Goal: Task Accomplishment & Management: Complete application form

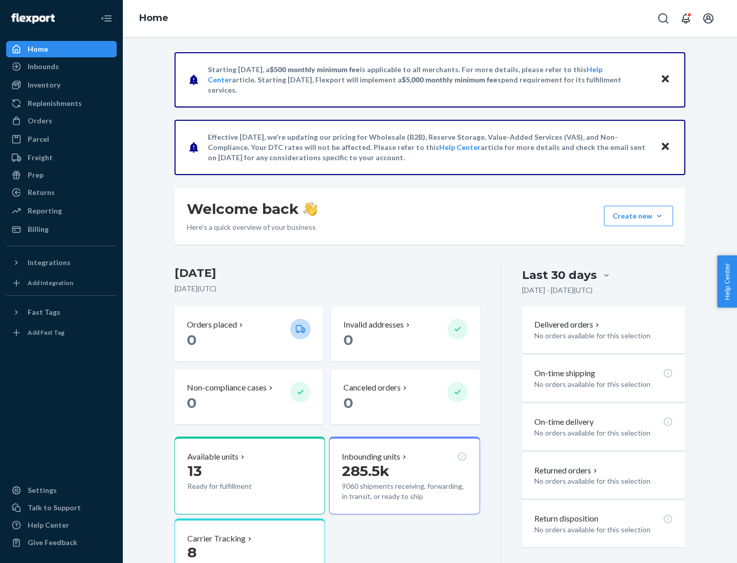
click at [659, 216] on button "Create new Create new inbound Create new order Create new product" at bounding box center [638, 216] width 69 height 20
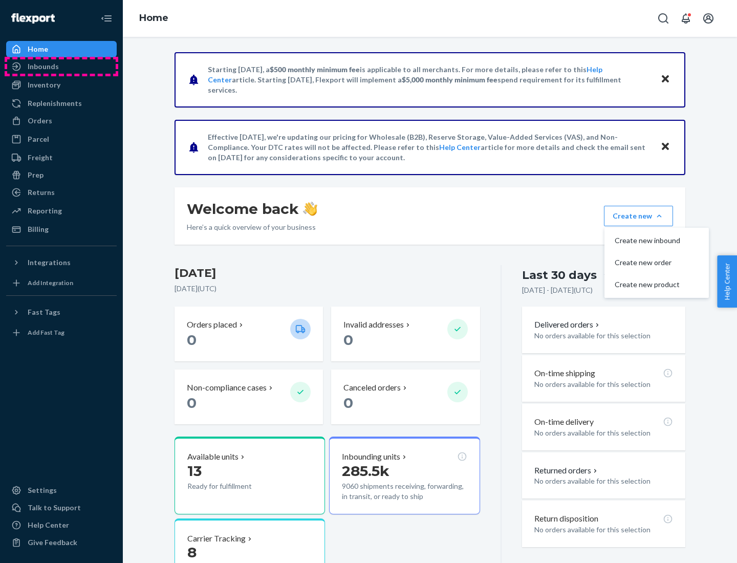
click at [61, 67] on div "Inbounds" at bounding box center [61, 66] width 108 height 14
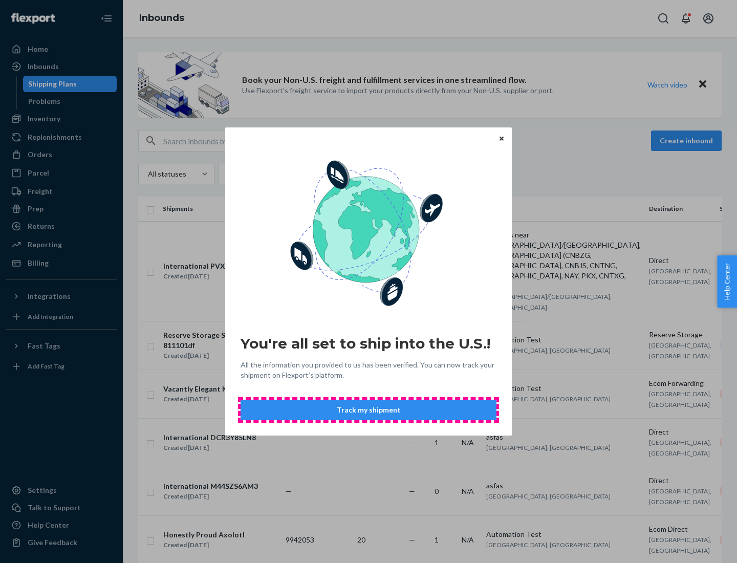
click at [368, 410] on button "Track my shipment" at bounding box center [368, 410] width 256 height 20
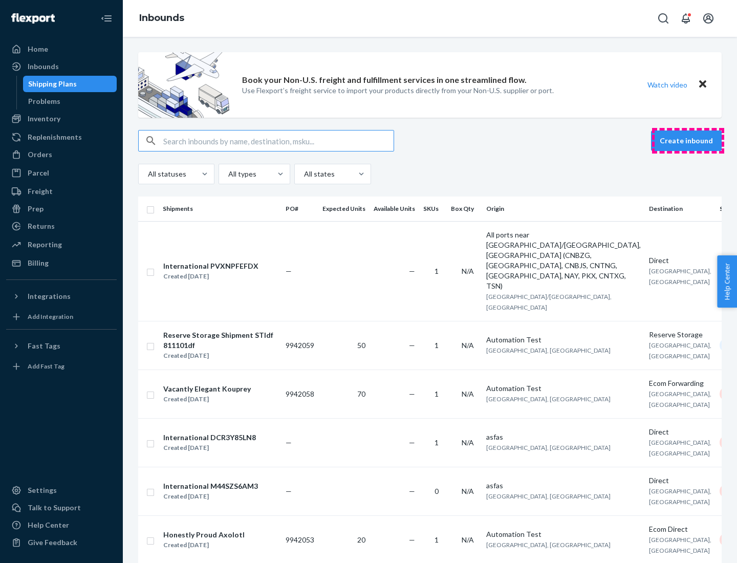
click at [688, 141] on button "Create inbound" at bounding box center [686, 140] width 71 height 20
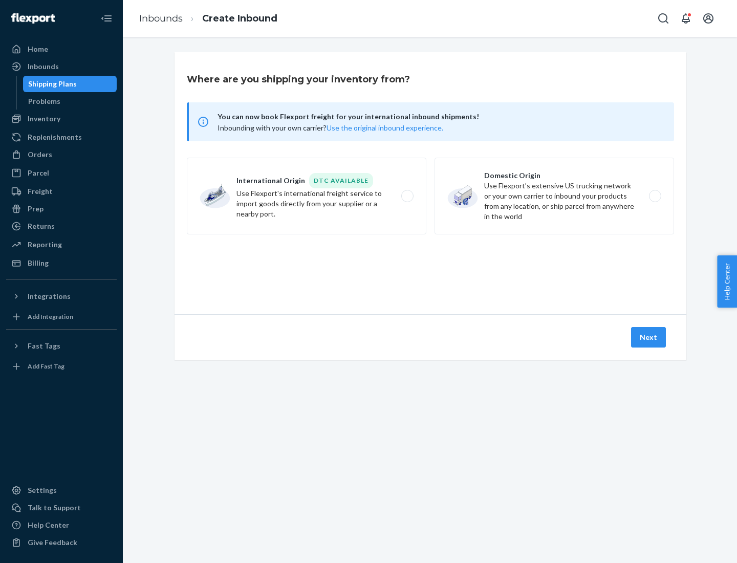
click at [306, 196] on label "International Origin DTC Available Use Flexport's international freight service…" at bounding box center [306, 196] width 239 height 77
click at [407, 196] on input "International Origin DTC Available Use Flexport's international freight service…" at bounding box center [410, 196] width 7 height 7
radio input "true"
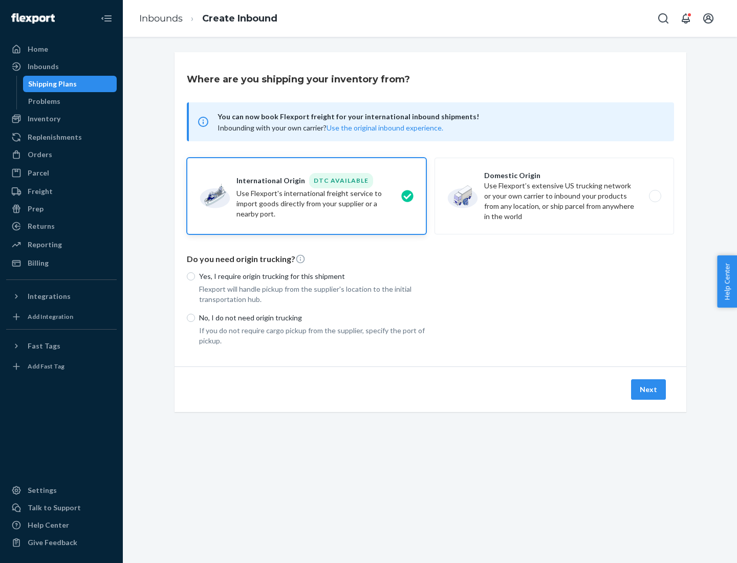
click at [313, 317] on p "No, I do not need origin trucking" at bounding box center [312, 318] width 227 height 10
click at [195, 317] on input "No, I do not need origin trucking" at bounding box center [191, 318] width 8 height 8
radio input "true"
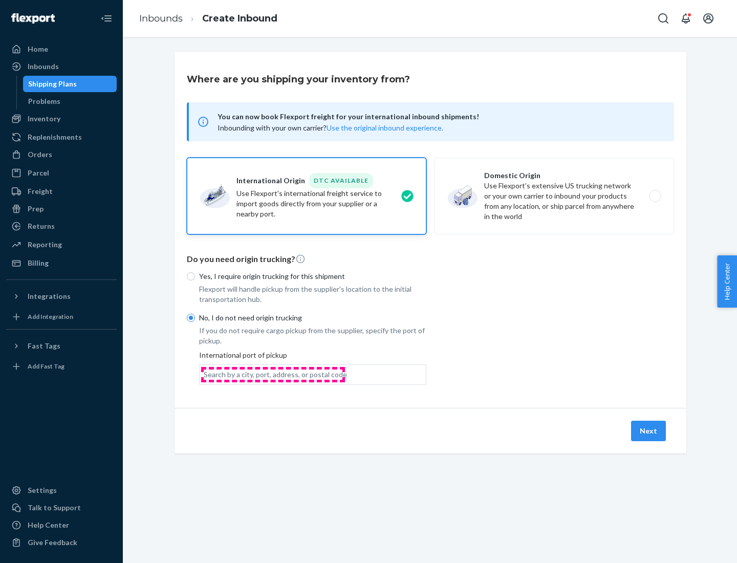
click at [273, 374] on div "Search by a city, port, address, or postal code" at bounding box center [275, 374] width 143 height 10
click at [205, 374] on input "Search by a city, port, address, or postal code" at bounding box center [204, 374] width 1 height 10
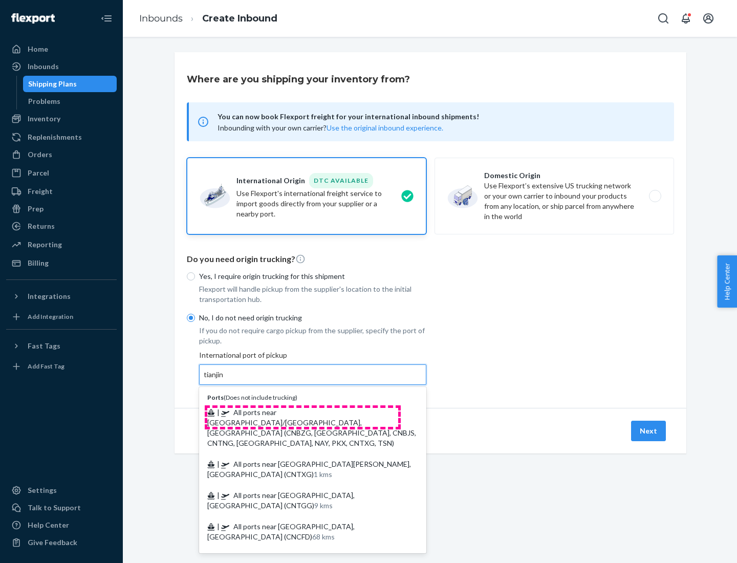
click at [302, 412] on span "| All ports near [GEOGRAPHIC_DATA]/[GEOGRAPHIC_DATA], [GEOGRAPHIC_DATA] (CNBZG,…" at bounding box center [311, 427] width 209 height 39
click at [225, 380] on input "tianjin" at bounding box center [214, 374] width 21 height 10
type input "All ports near [GEOGRAPHIC_DATA]/[GEOGRAPHIC_DATA], [GEOGRAPHIC_DATA] (CNBZG, […"
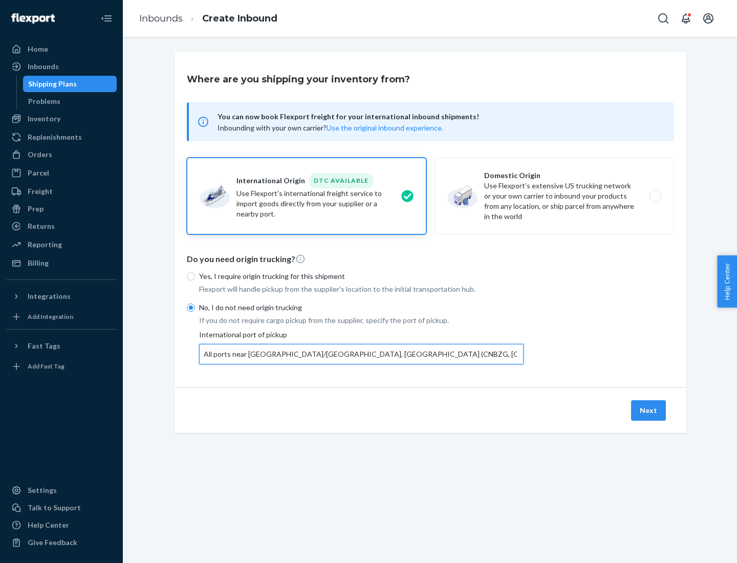
click at [649, 410] on button "Next" at bounding box center [648, 410] width 35 height 20
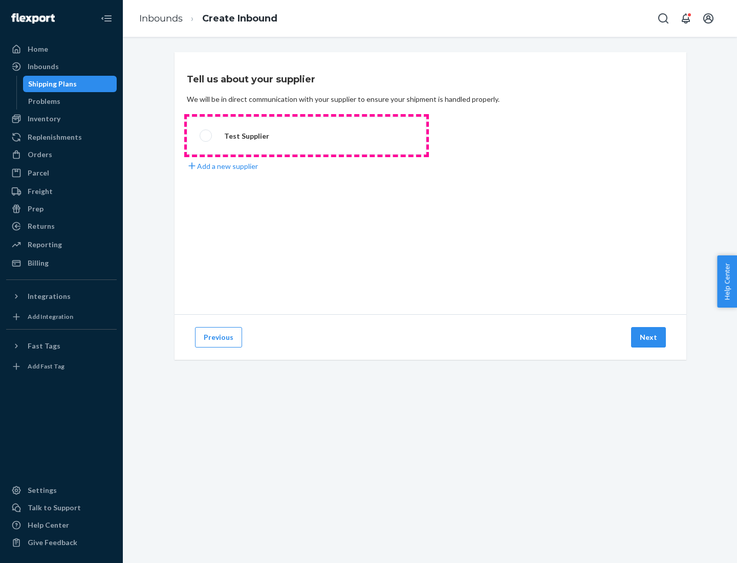
click at [306, 136] on label "Test Supplier" at bounding box center [306, 136] width 239 height 38
click at [206, 136] on input "Test Supplier" at bounding box center [203, 135] width 7 height 7
radio input "true"
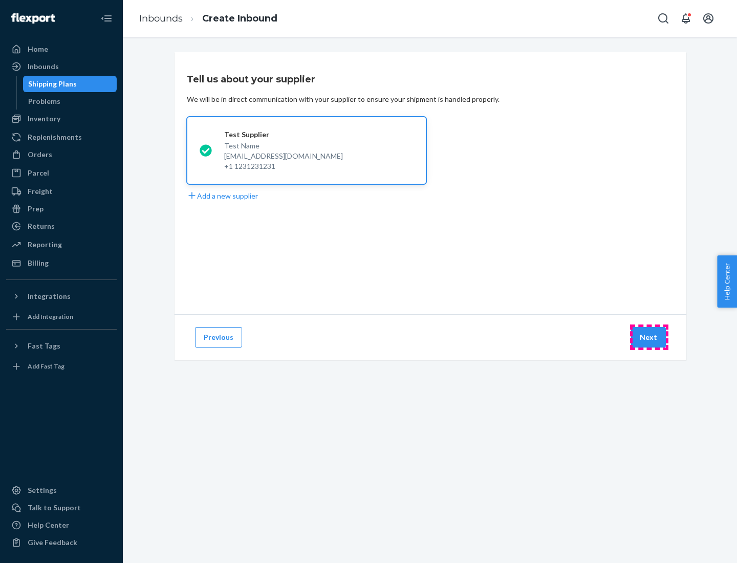
click at [649, 337] on button "Next" at bounding box center [648, 337] width 35 height 20
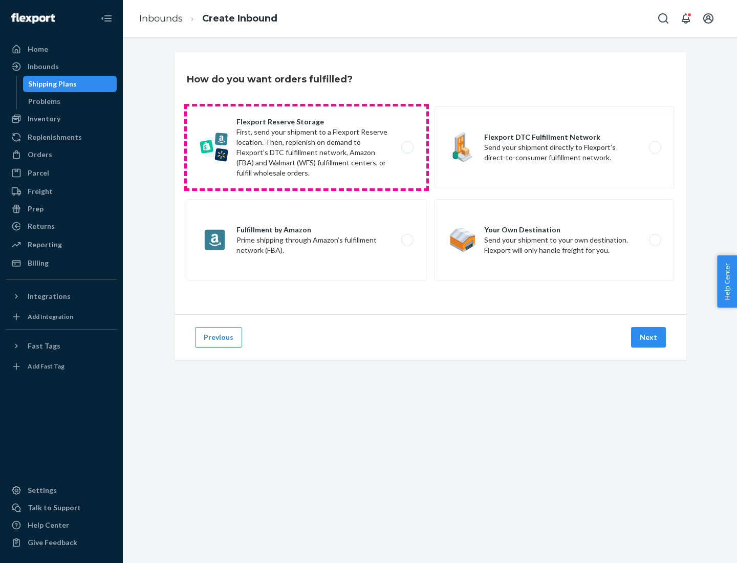
click at [306, 147] on label "Flexport Reserve Storage First, send your shipment to a Flexport Reserve locati…" at bounding box center [306, 147] width 239 height 82
click at [407, 147] on input "Flexport Reserve Storage First, send your shipment to a Flexport Reserve locati…" at bounding box center [410, 147] width 7 height 7
radio input "true"
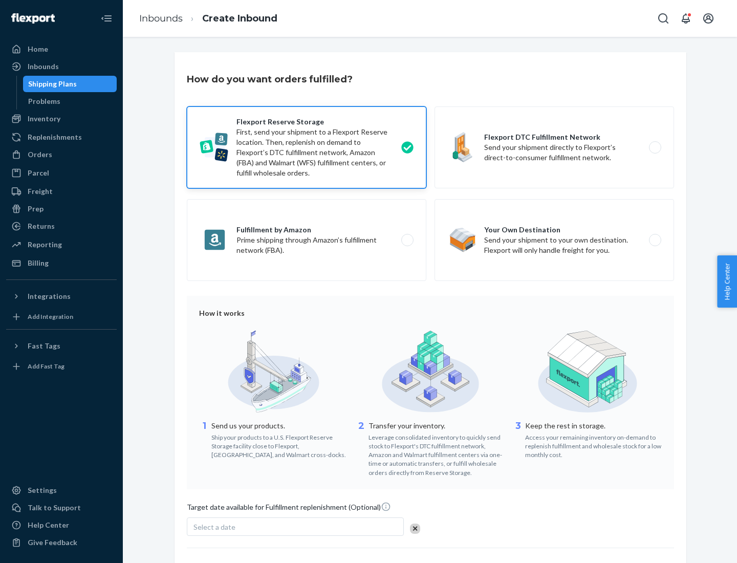
scroll to position [84, 0]
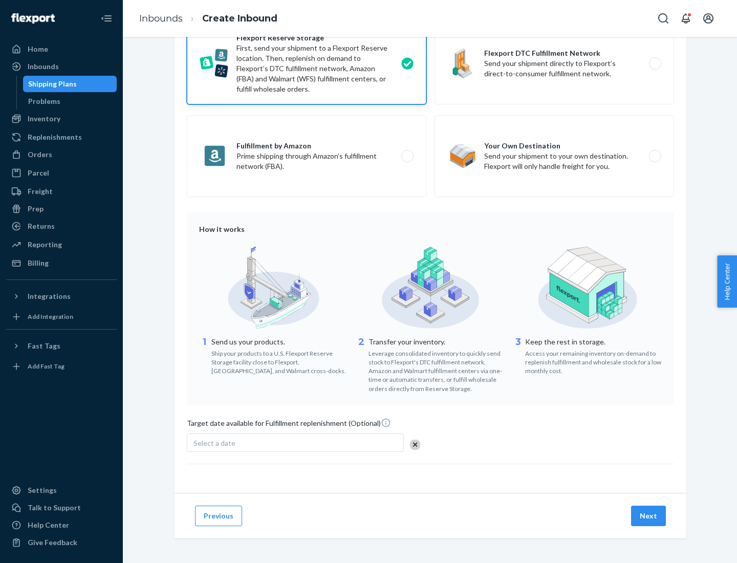
click at [649, 515] on button "Next" at bounding box center [648, 515] width 35 height 20
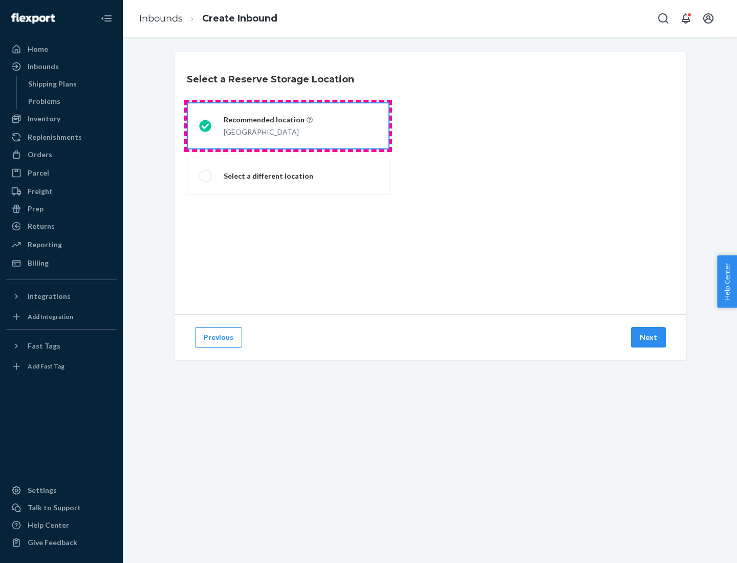
click at [288, 126] on div "[GEOGRAPHIC_DATA]" at bounding box center [268, 131] width 89 height 12
click at [206, 126] on input "Recommended location [GEOGRAPHIC_DATA]" at bounding box center [202, 126] width 7 height 7
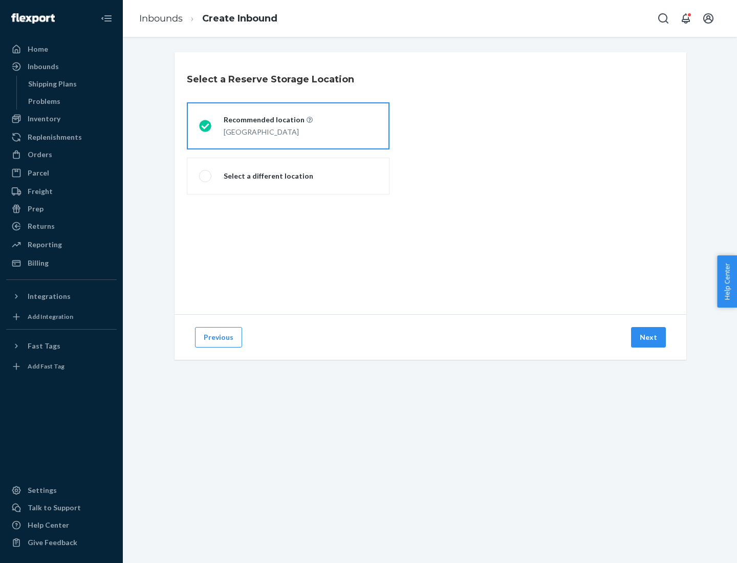
click at [649, 337] on button "Next" at bounding box center [648, 337] width 35 height 20
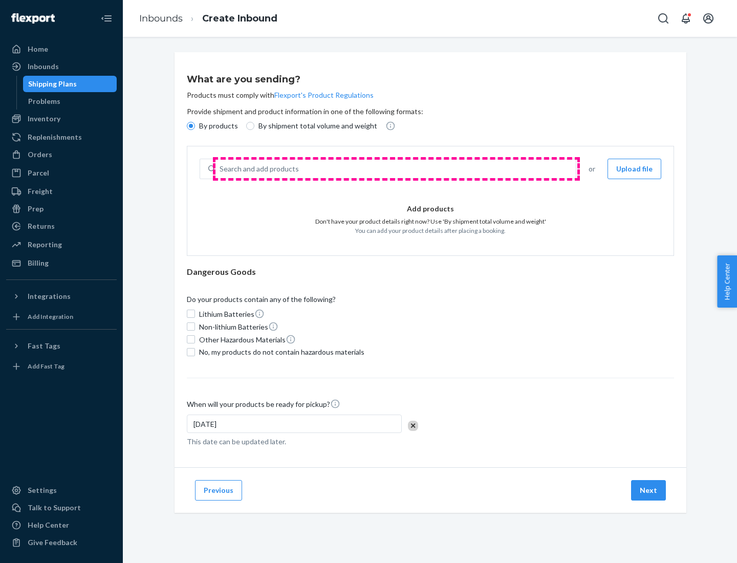
click at [396, 169] on div "Search and add products" at bounding box center [395, 169] width 360 height 18
click at [220, 169] on input "Search and add products" at bounding box center [219, 169] width 1 height 10
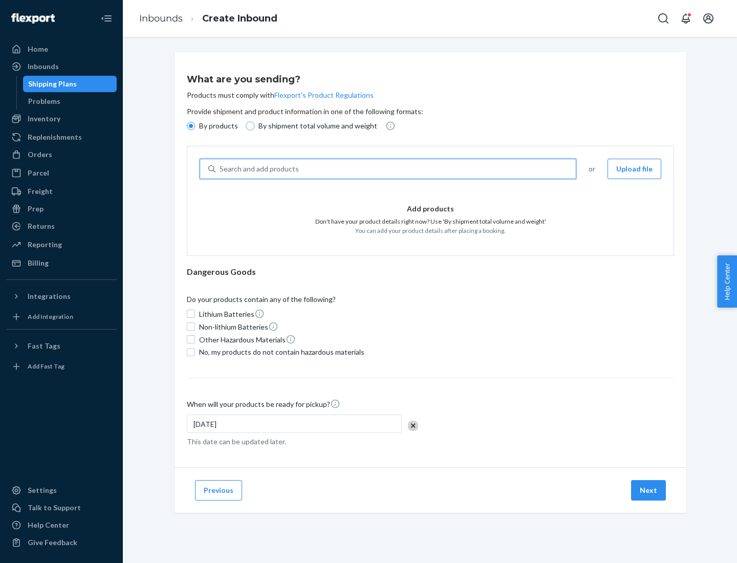
click at [249, 126] on input "By shipment total volume and weight" at bounding box center [250, 126] width 8 height 8
radio input "true"
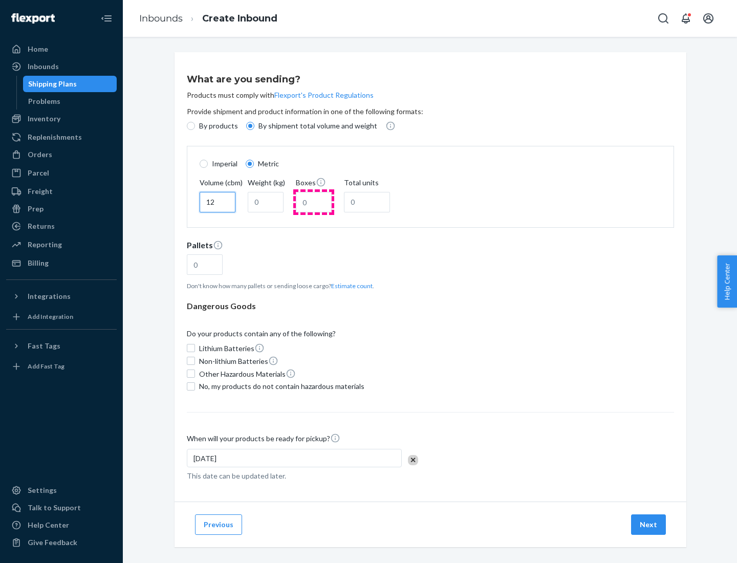
type input "12"
type input "22"
type input "222"
type input "121"
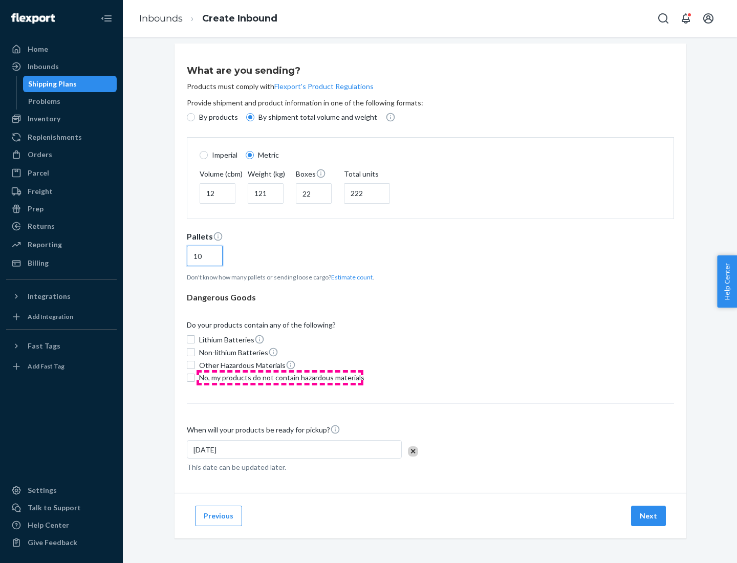
type input "10"
click at [280, 377] on span "No, my products do not contain hazardous materials" at bounding box center [281, 377] width 165 height 10
click at [195, 377] on input "No, my products do not contain hazardous materials" at bounding box center [191, 377] width 8 height 8
checkbox input "true"
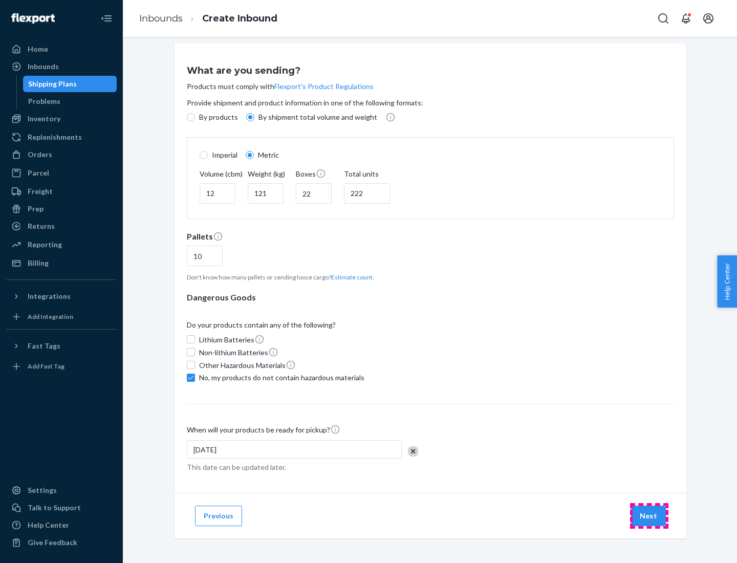
click at [649, 515] on button "Next" at bounding box center [648, 515] width 35 height 20
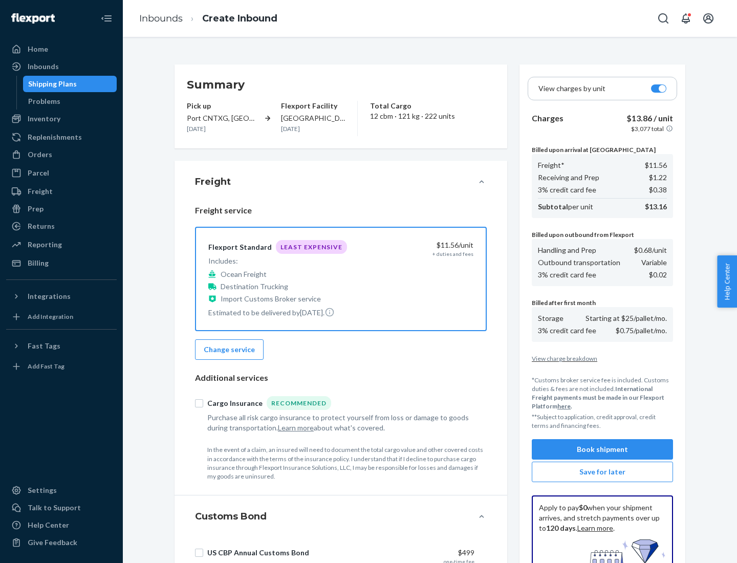
scroll to position [149, 0]
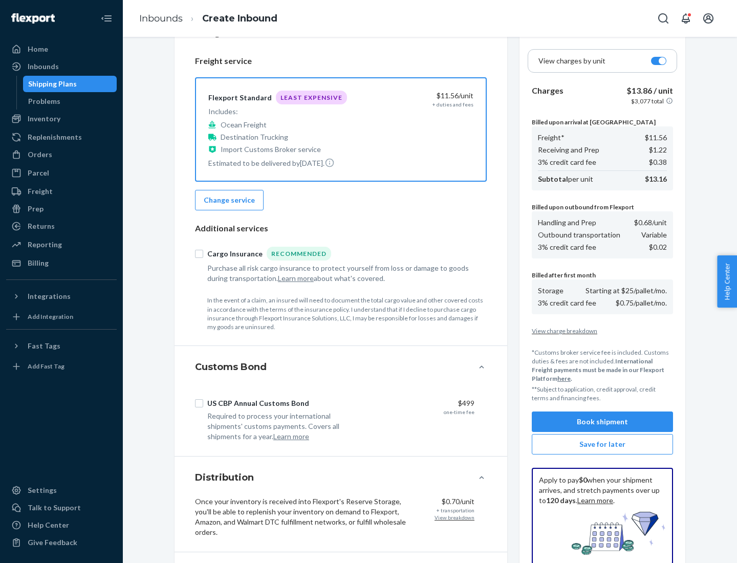
click at [602, 422] on button "Book shipment" at bounding box center [602, 421] width 141 height 20
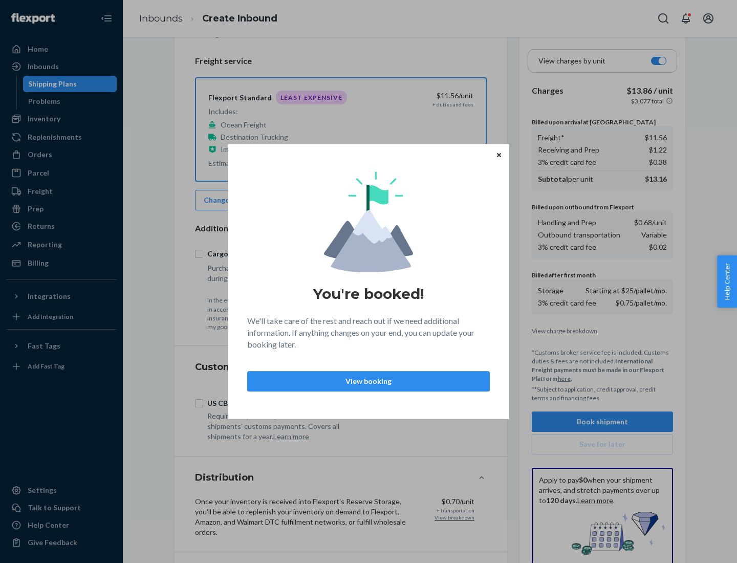
click at [368, 381] on p "View booking" at bounding box center [368, 381] width 225 height 10
